Goal: Browse casually

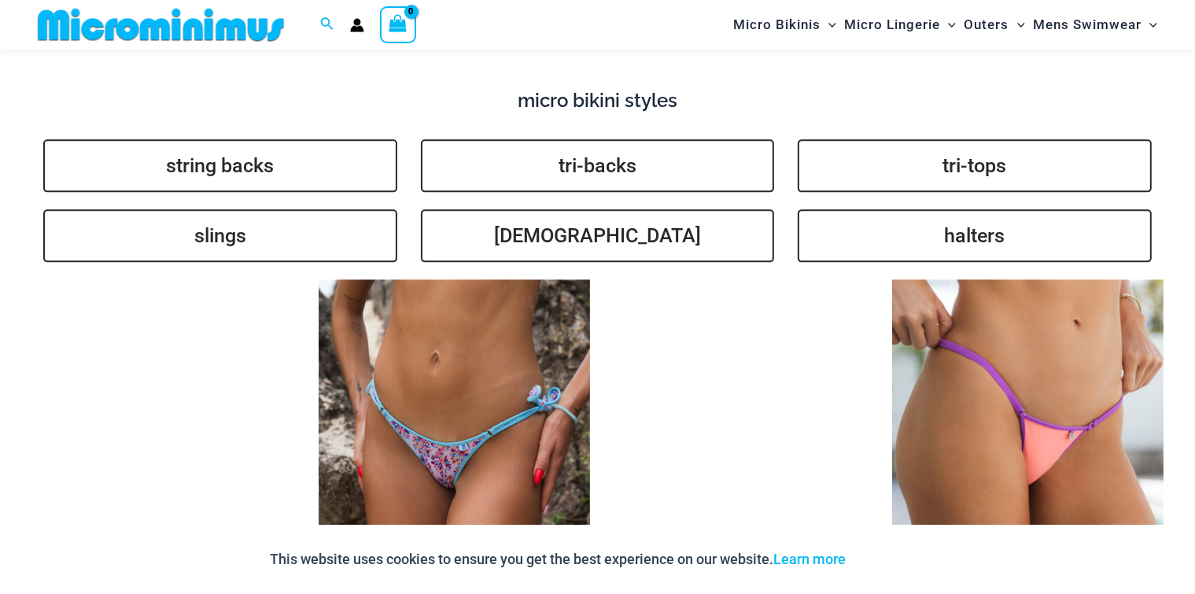
scroll to position [3640, 0]
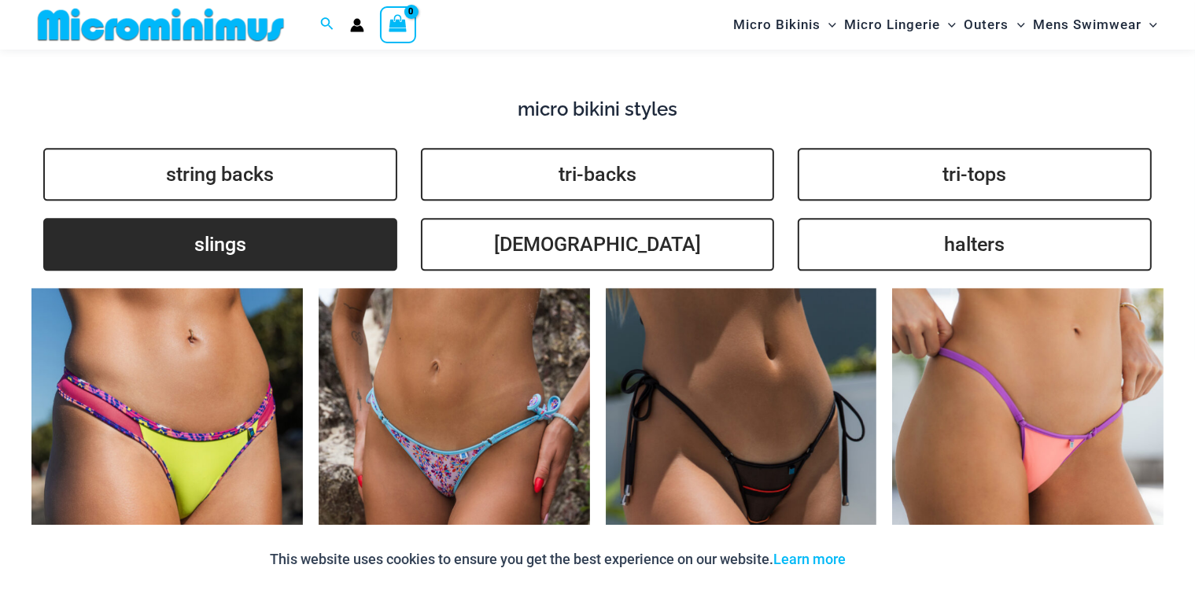
click at [190, 226] on link "slings" at bounding box center [220, 244] width 354 height 53
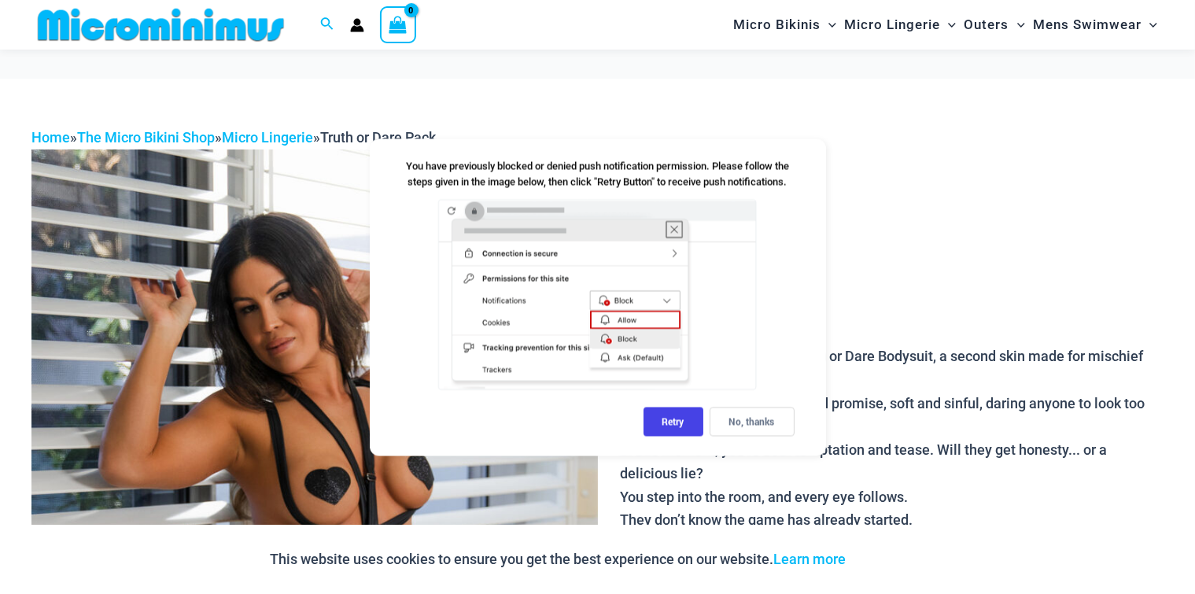
scroll to position [342, 0]
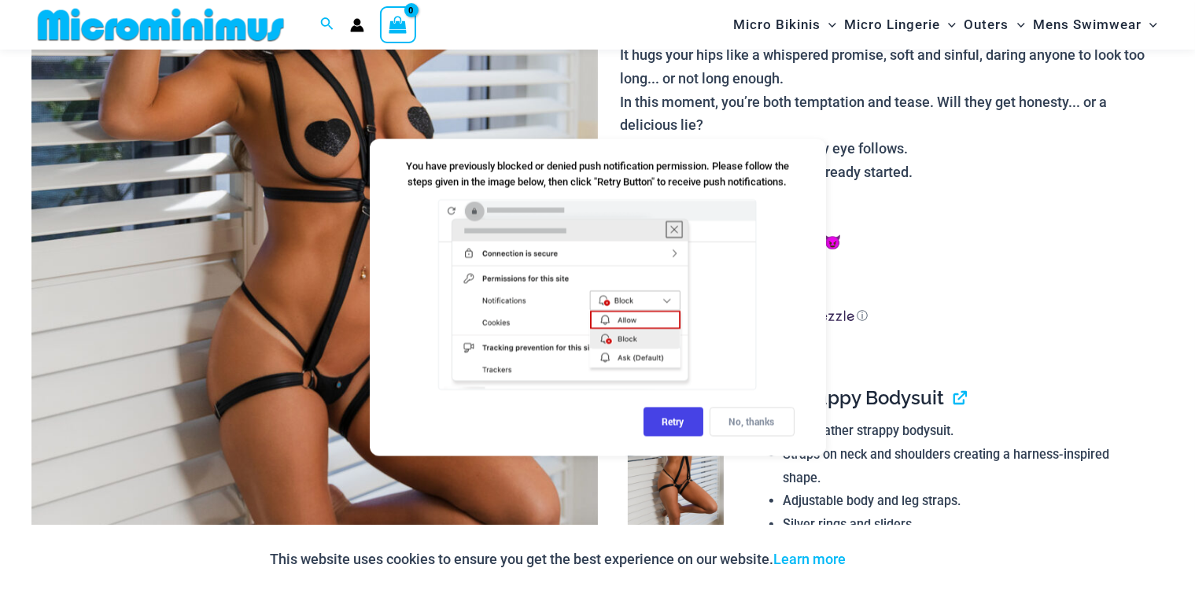
click at [769, 419] on div "No, thanks" at bounding box center [752, 421] width 85 height 29
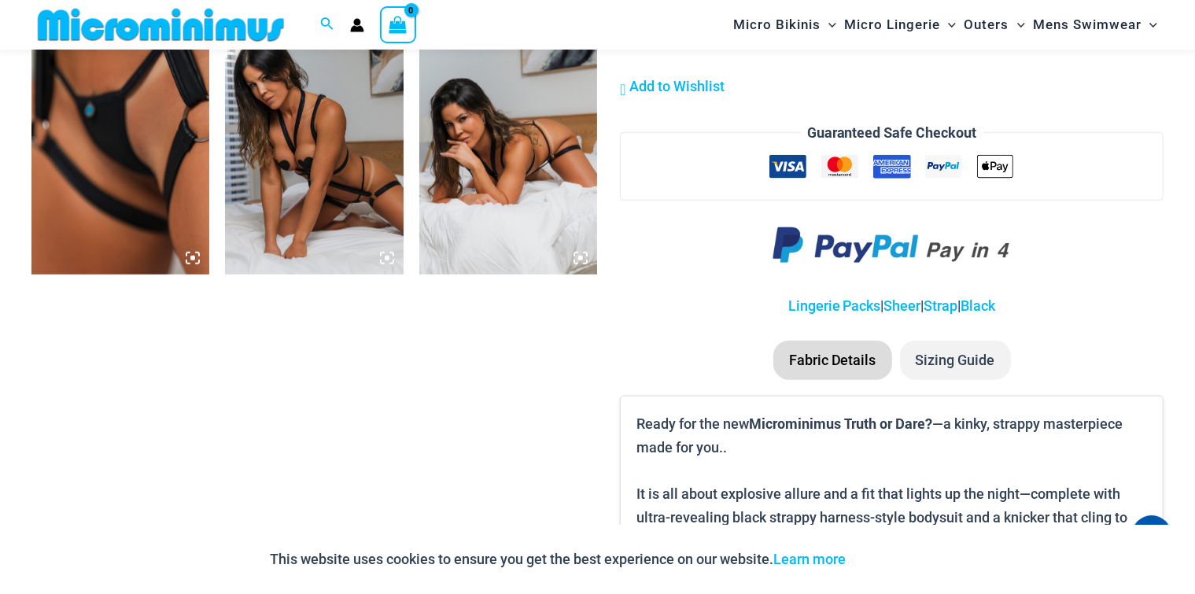
scroll to position [1590, 0]
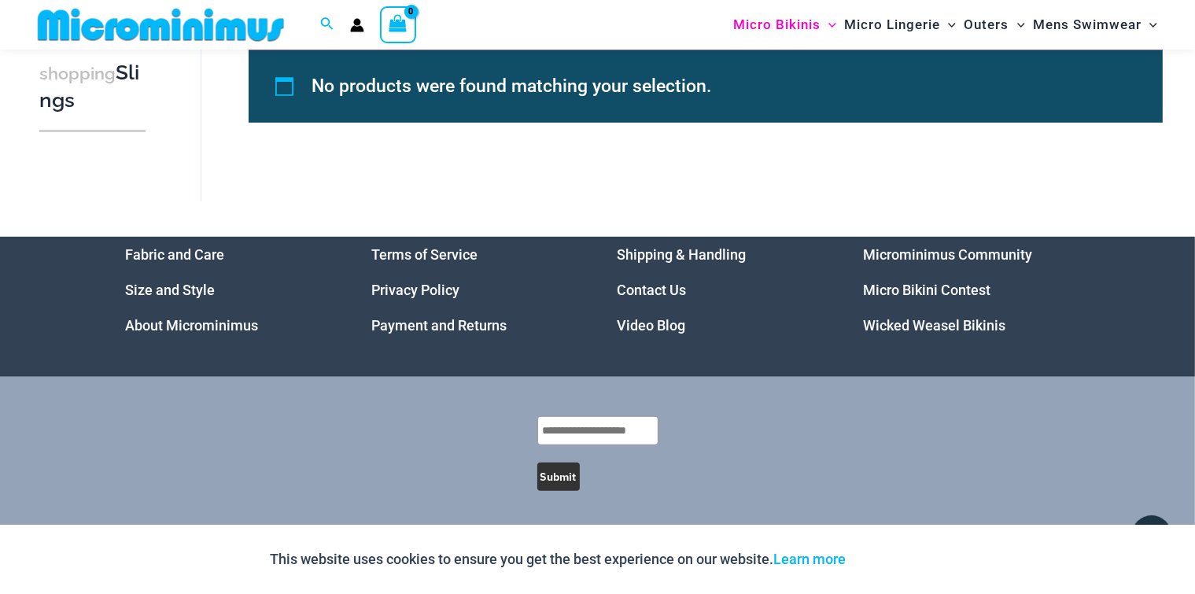
scroll to position [981, 0]
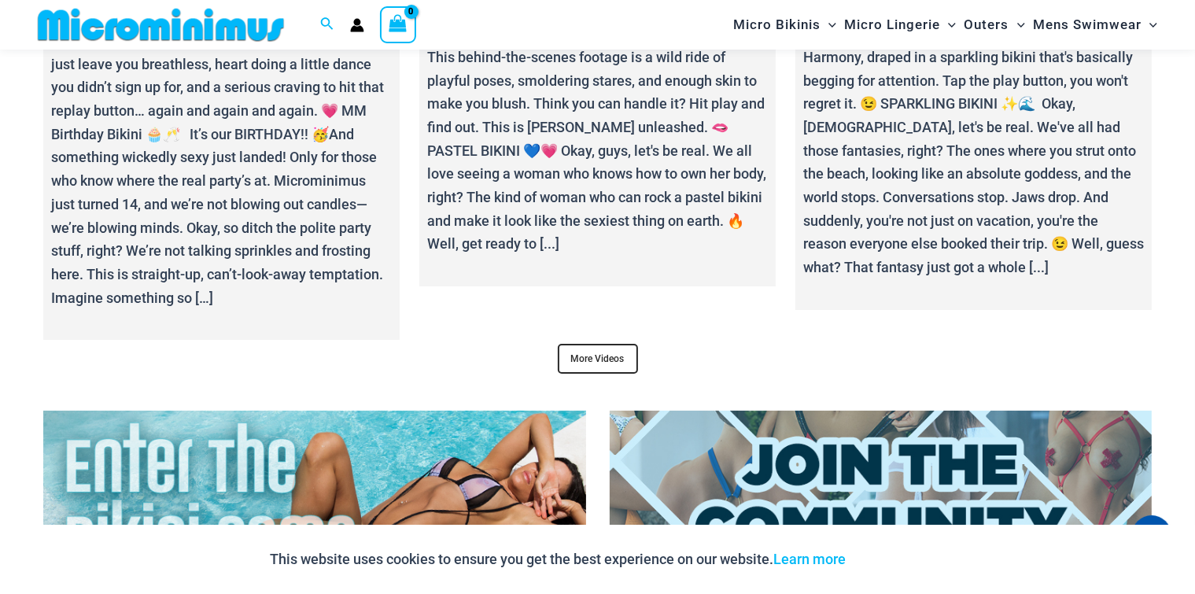
scroll to position [6000, 0]
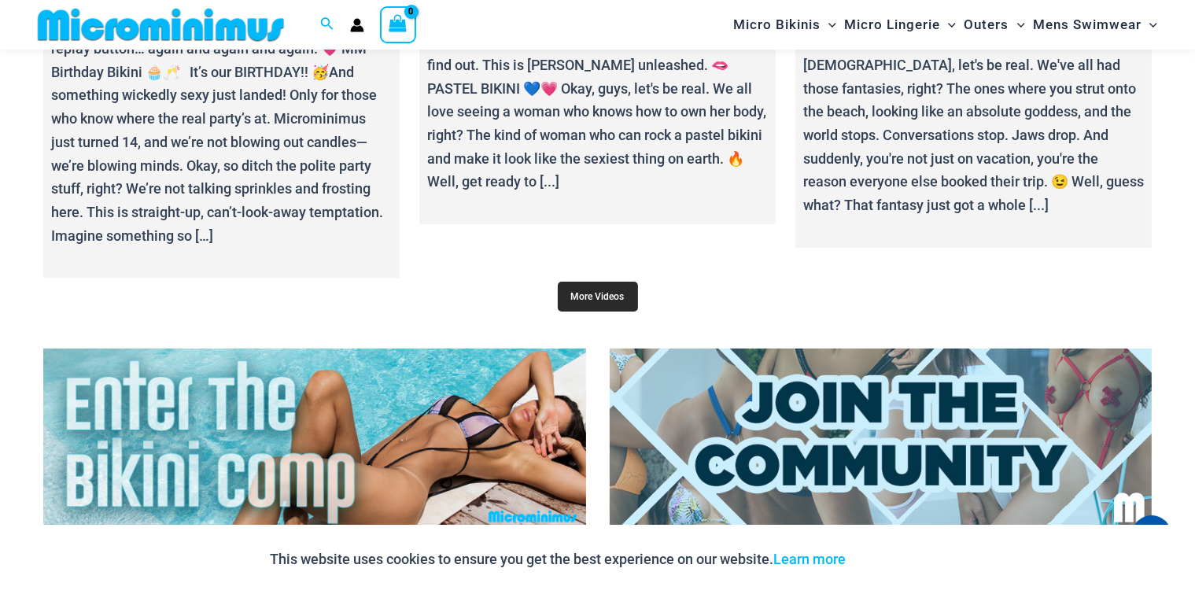
click at [605, 282] on link "More Videos" at bounding box center [598, 297] width 80 height 30
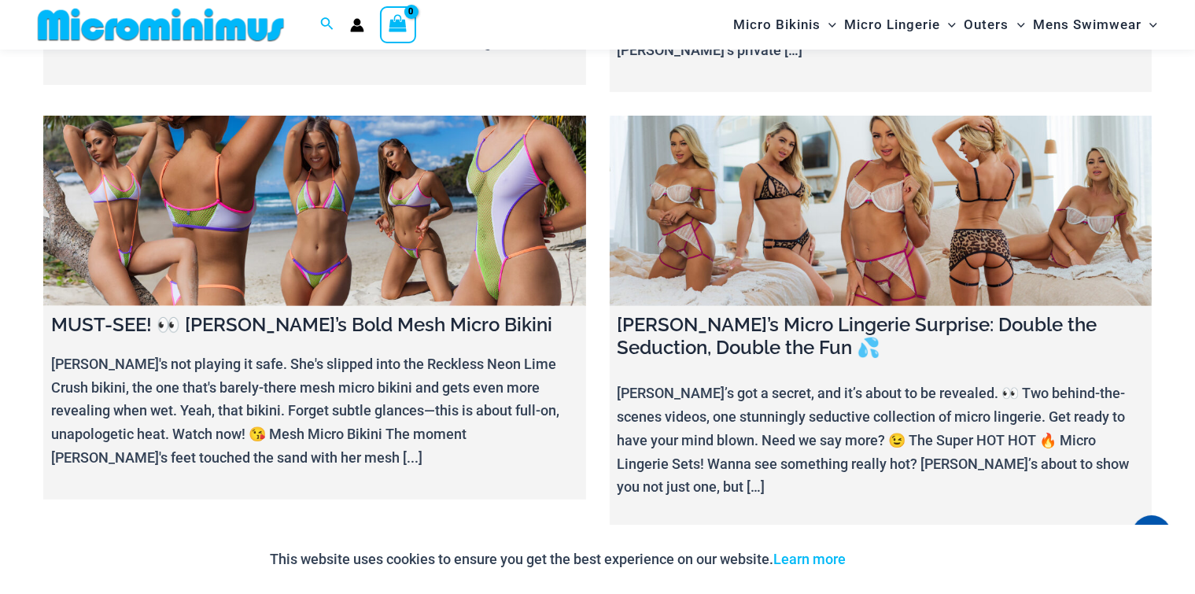
scroll to position [877, 0]
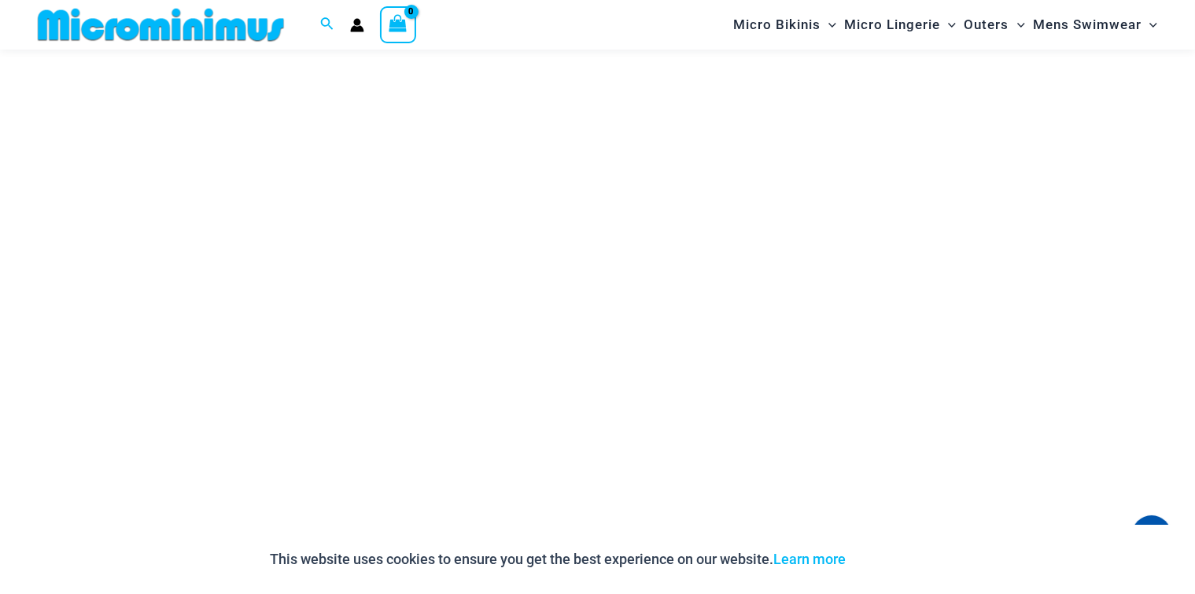
scroll to position [163, 0]
